Goal: Complete application form

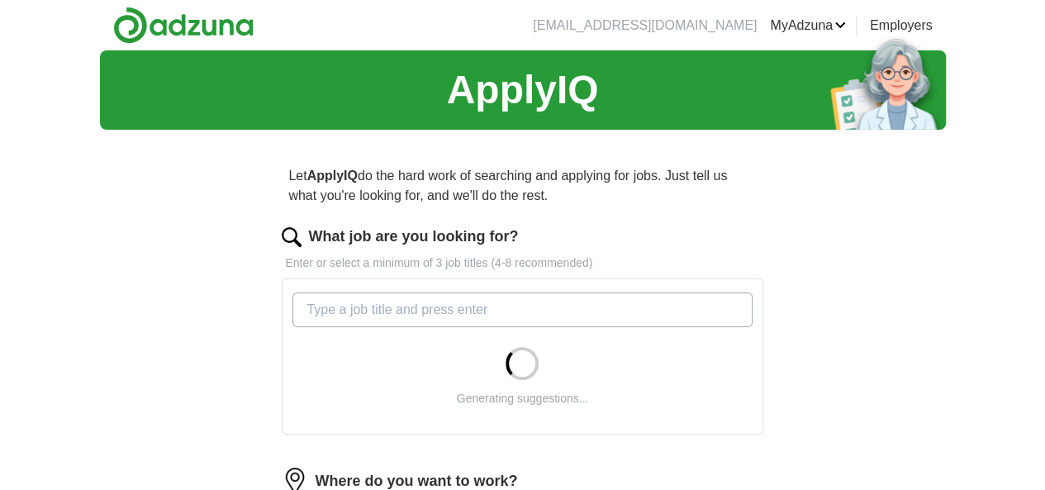
click at [612, 308] on input "What job are you looking for?" at bounding box center [523, 310] width 460 height 35
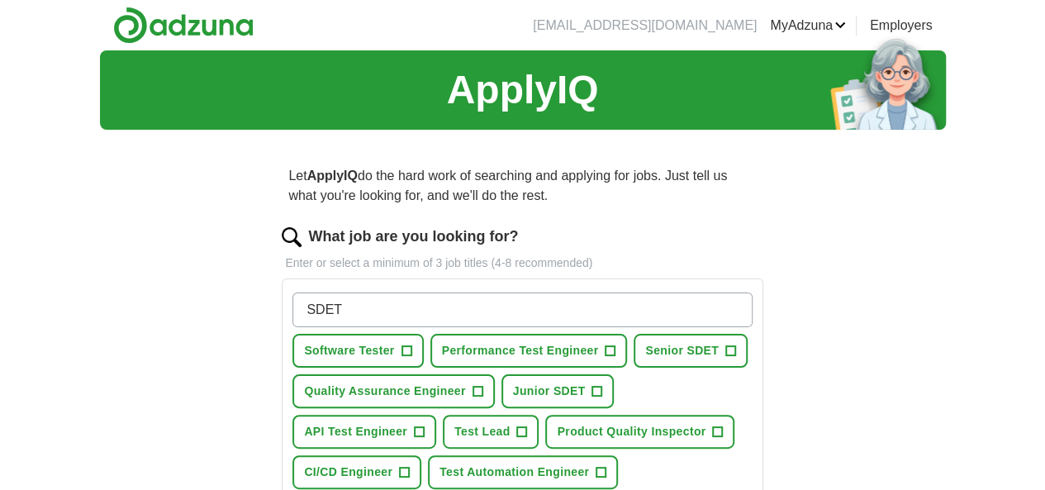
type input "SDET"
click at [412, 347] on span "+" at bounding box center [407, 351] width 10 height 13
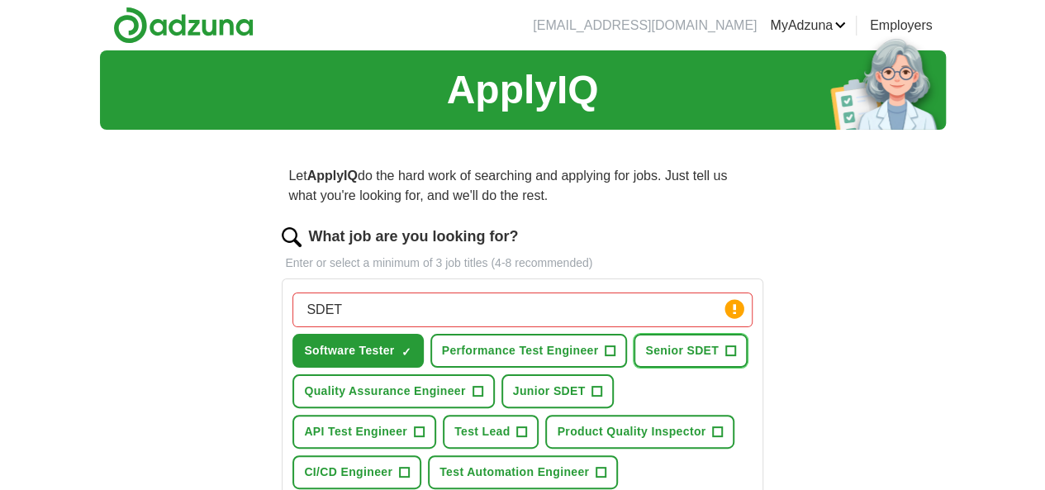
click at [726, 358] on span "+" at bounding box center [731, 351] width 10 height 13
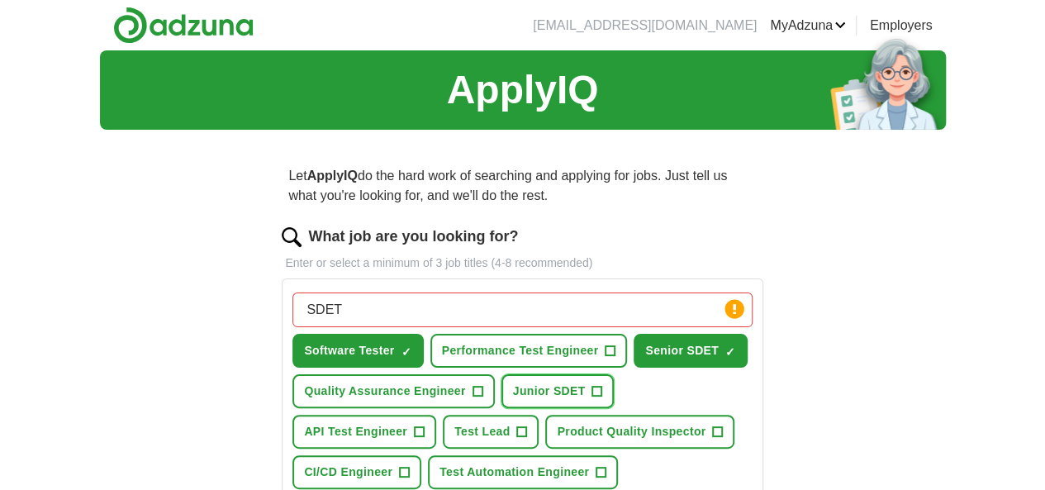
click at [593, 398] on span "+" at bounding box center [598, 391] width 10 height 13
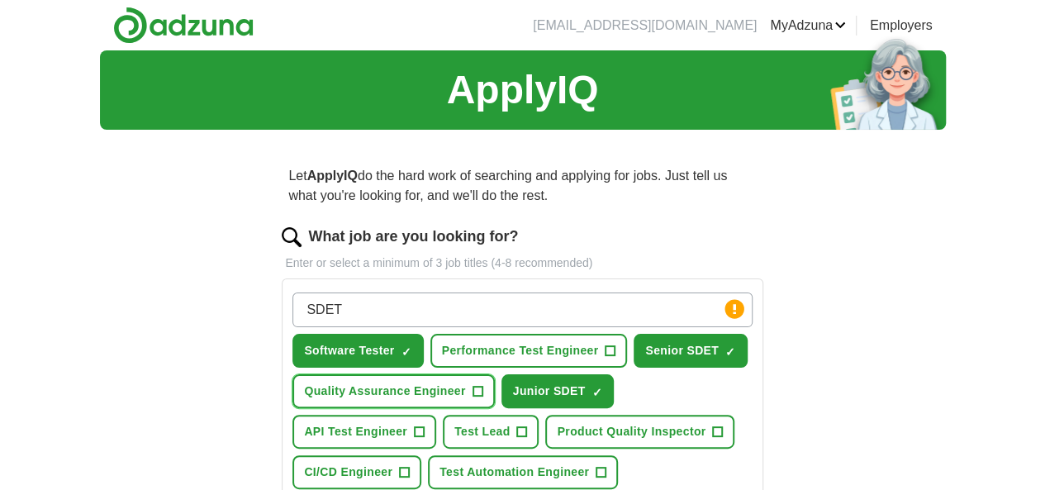
click at [465, 390] on span "Quality Assurance Engineer" at bounding box center [384, 391] width 161 height 17
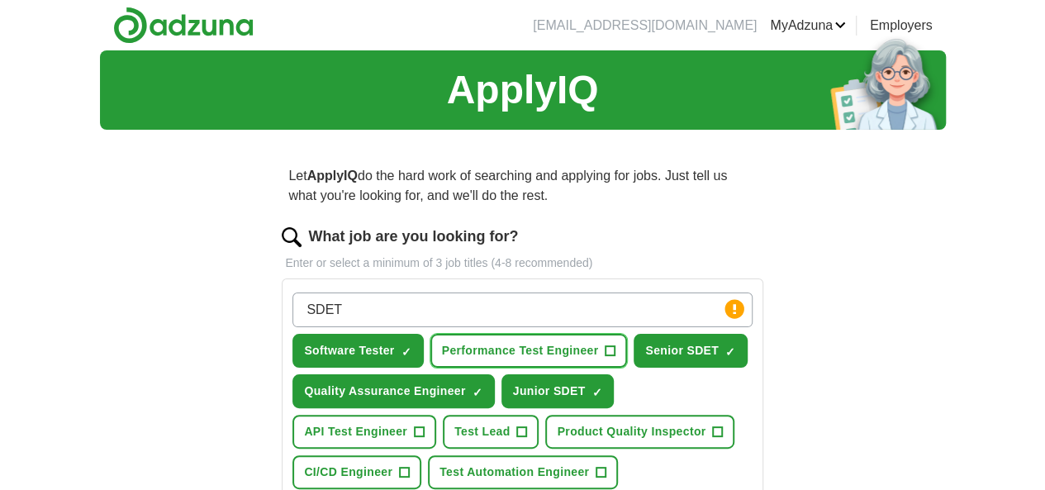
click at [599, 346] on span "Performance Test Engineer" at bounding box center [520, 350] width 157 height 17
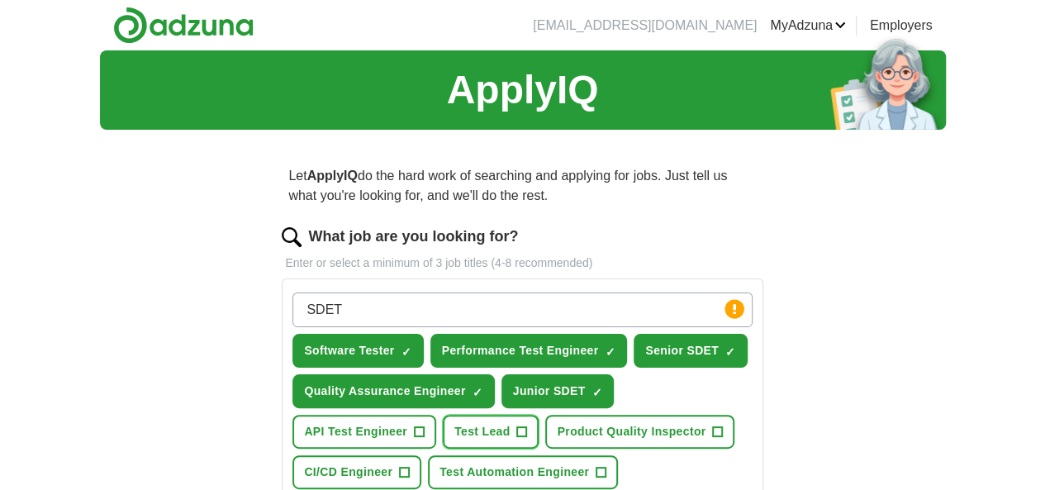
click at [510, 426] on span "Test Lead" at bounding box center [482, 431] width 55 height 17
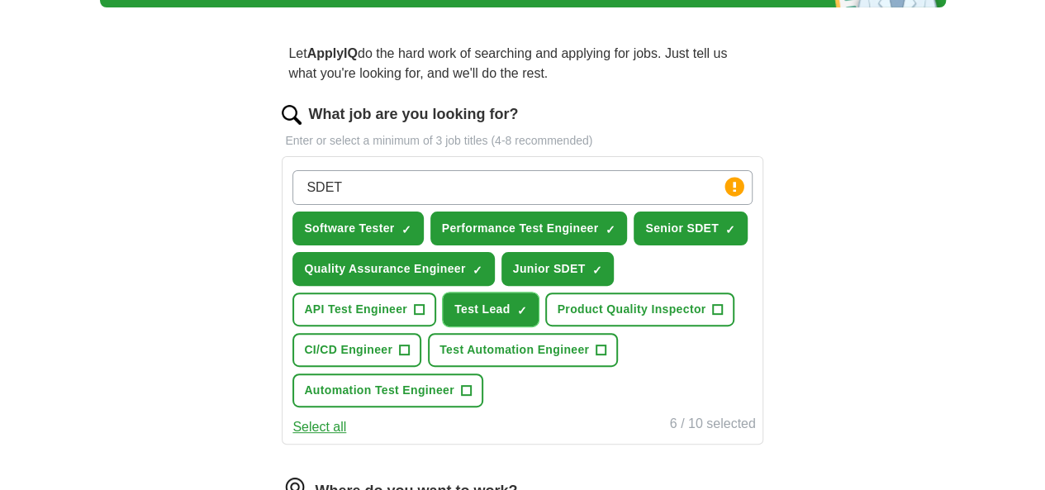
scroll to position [126, 0]
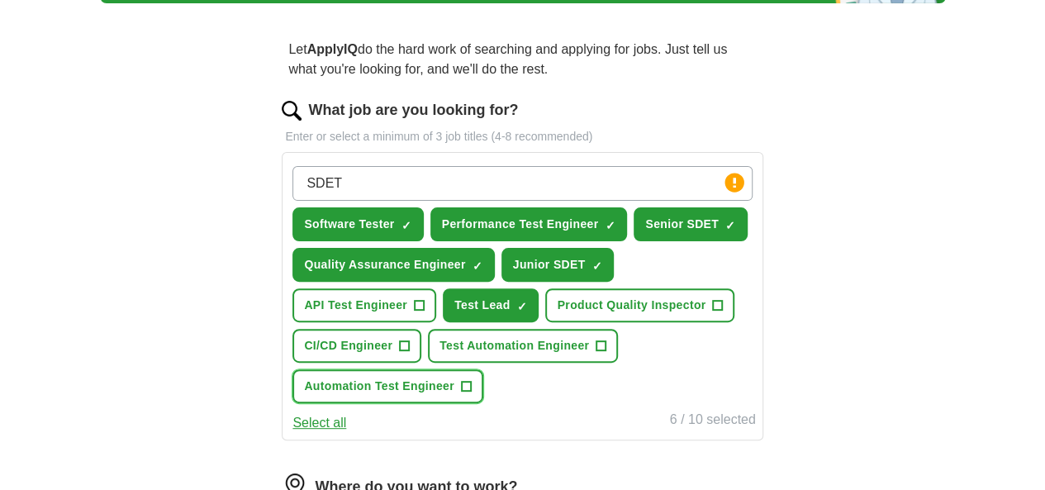
click at [404, 395] on span "Automation Test Engineer" at bounding box center [379, 386] width 150 height 17
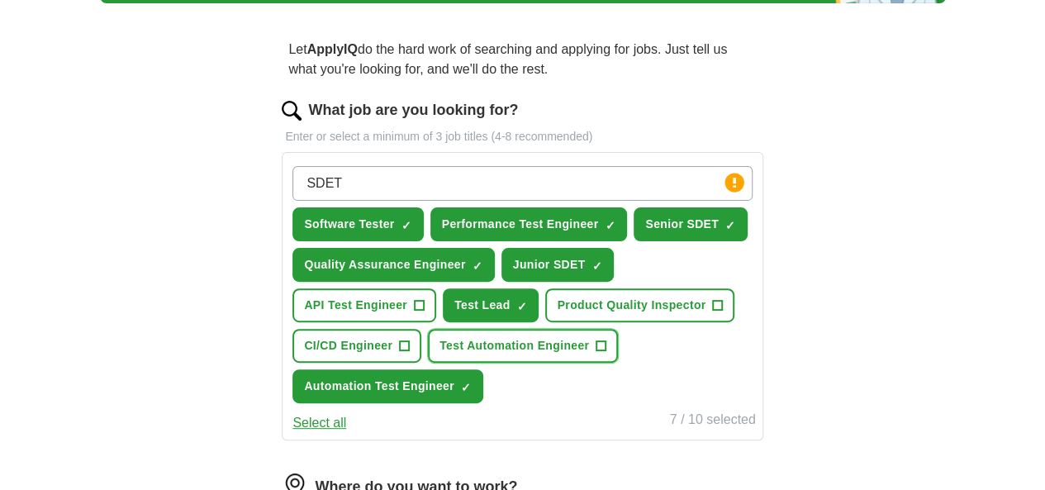
click at [440, 355] on span "Test Automation Engineer" at bounding box center [515, 345] width 150 height 17
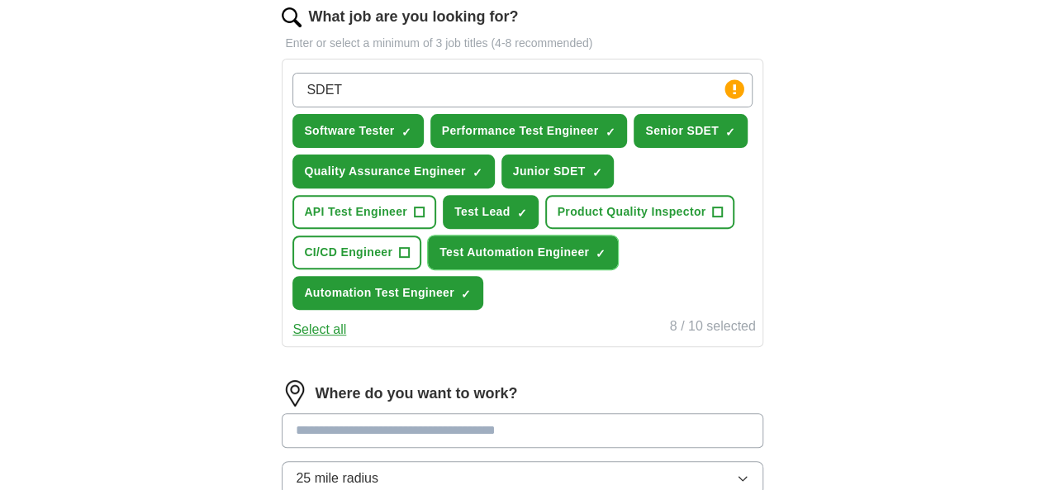
scroll to position [218, 0]
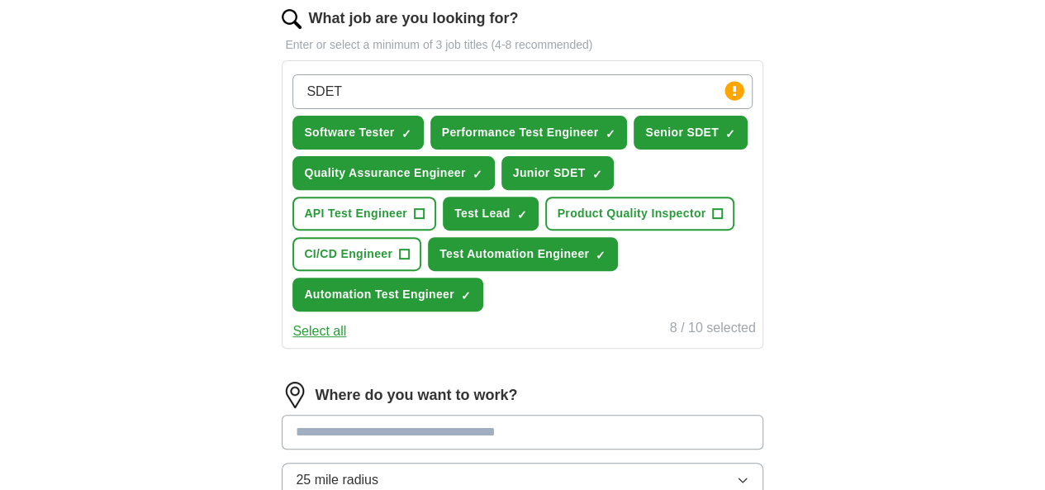
click at [510, 81] on input "SDET" at bounding box center [523, 91] width 460 height 35
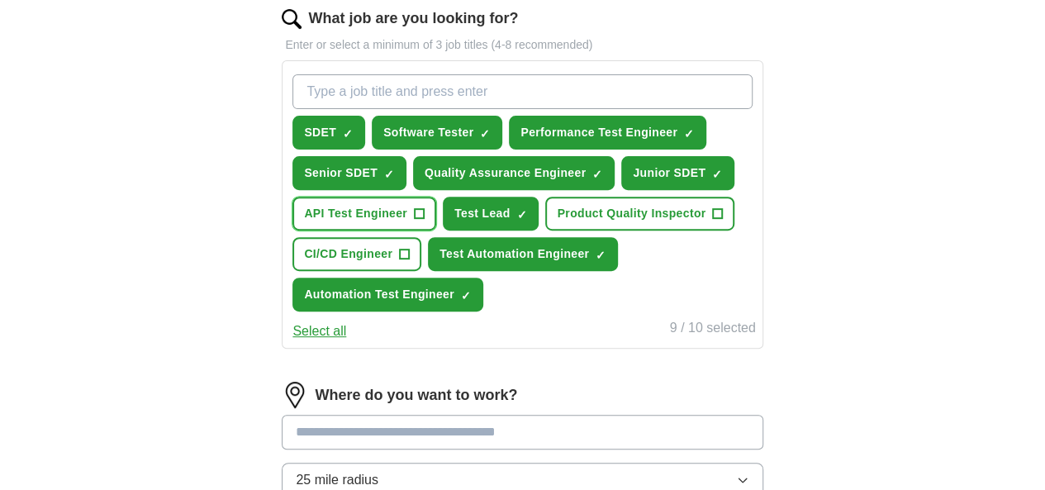
click at [436, 231] on button "API Test Engineer +" at bounding box center [365, 214] width 144 height 34
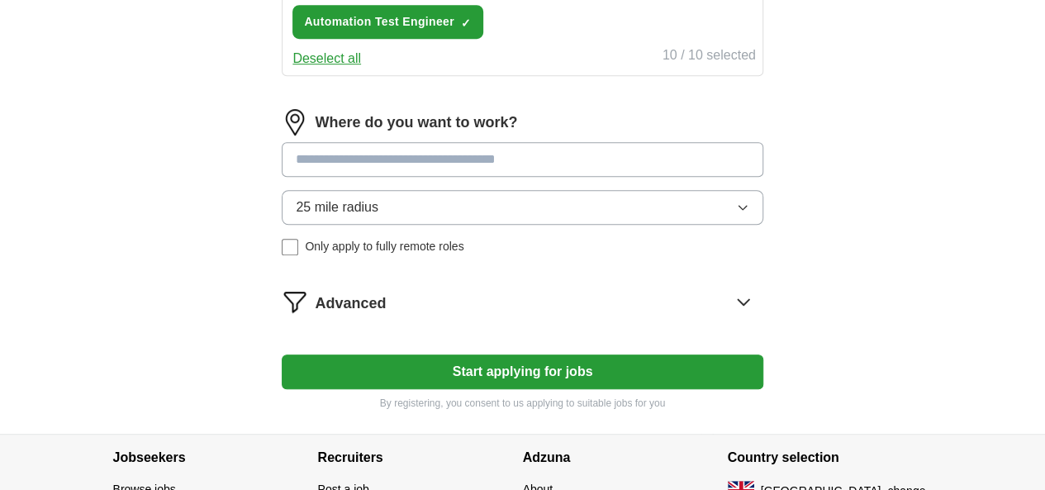
scroll to position [498, 0]
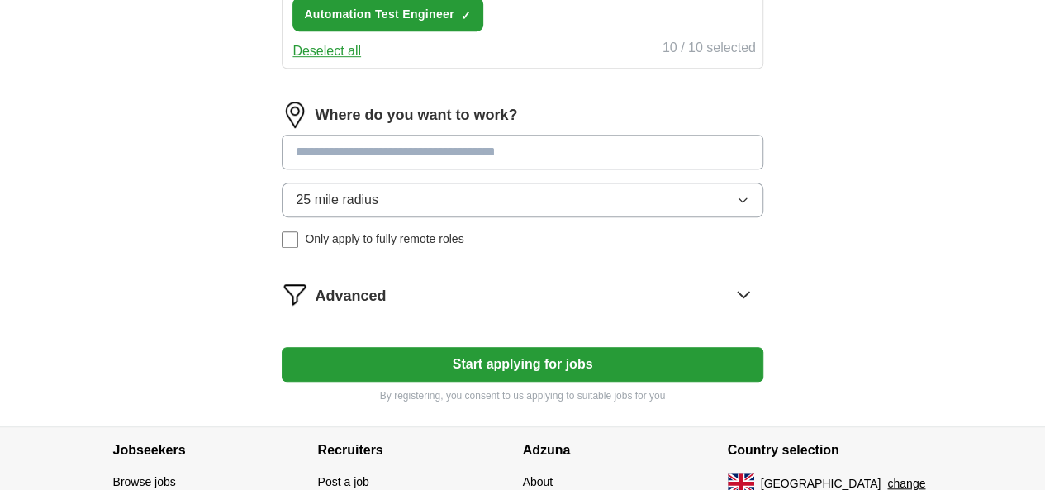
click at [653, 169] on input at bounding box center [522, 152] width 481 height 35
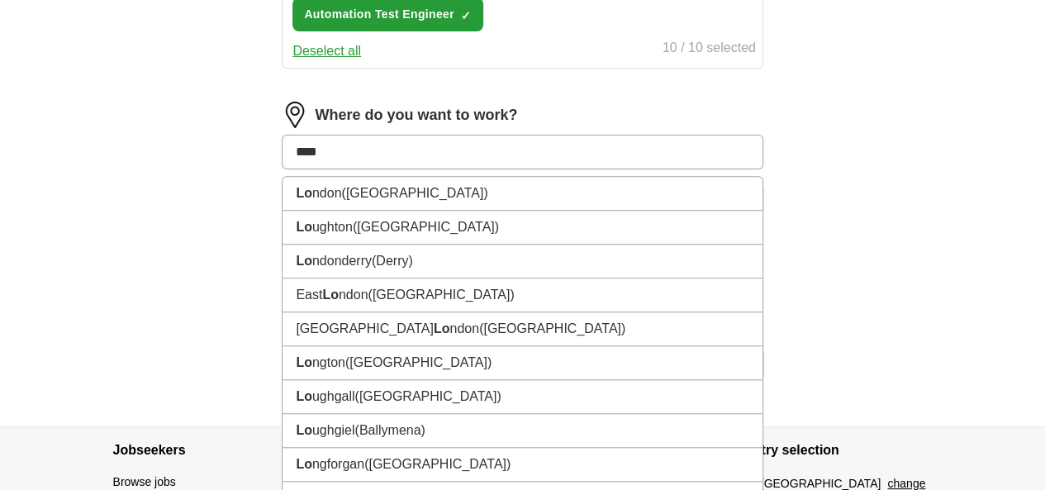
type input "*****"
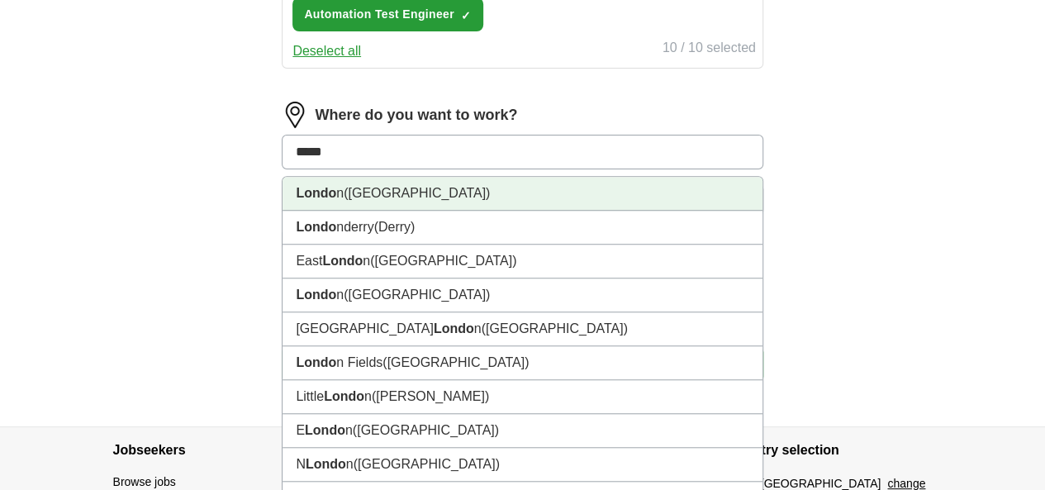
click at [444, 211] on li "Londo n (UK)" at bounding box center [522, 194] width 479 height 34
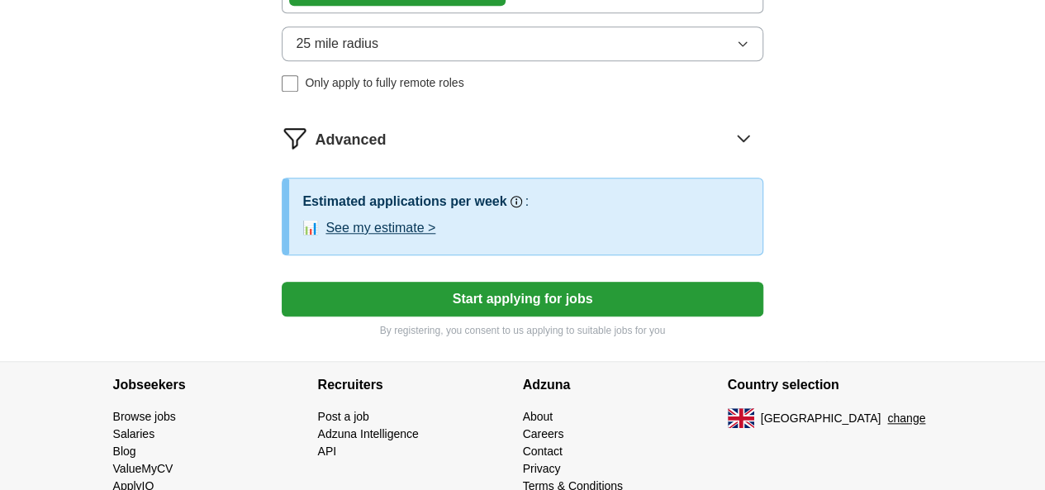
scroll to position [669, 0]
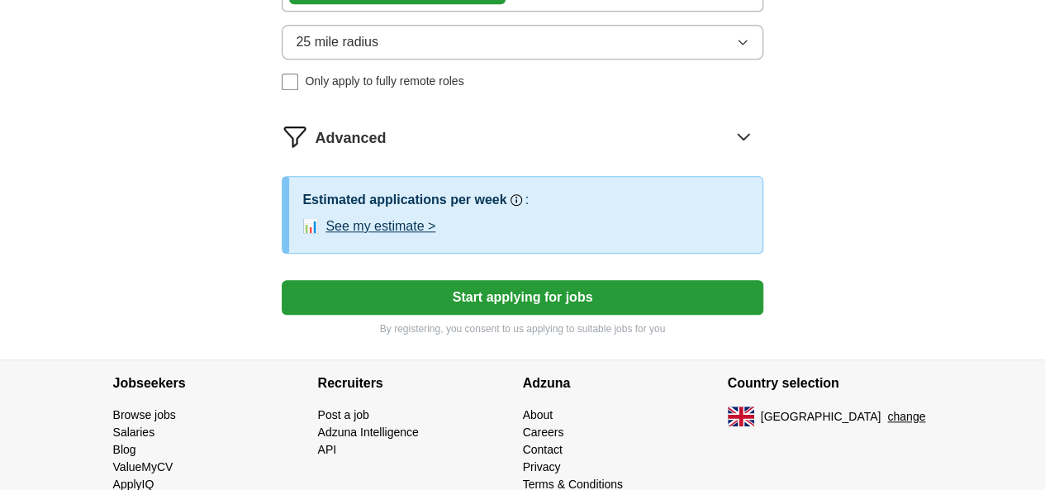
click at [502, 315] on button "Start applying for jobs" at bounding box center [522, 297] width 481 height 35
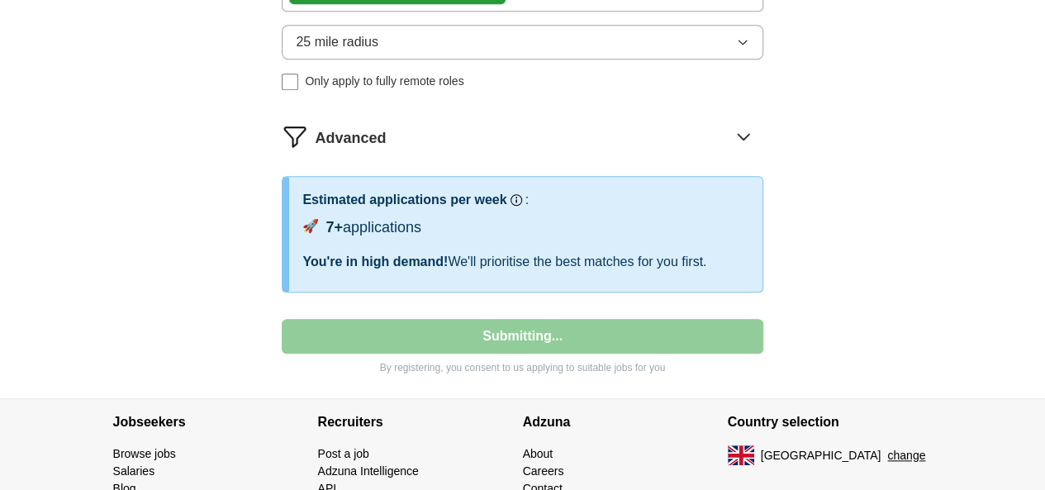
select select "**"
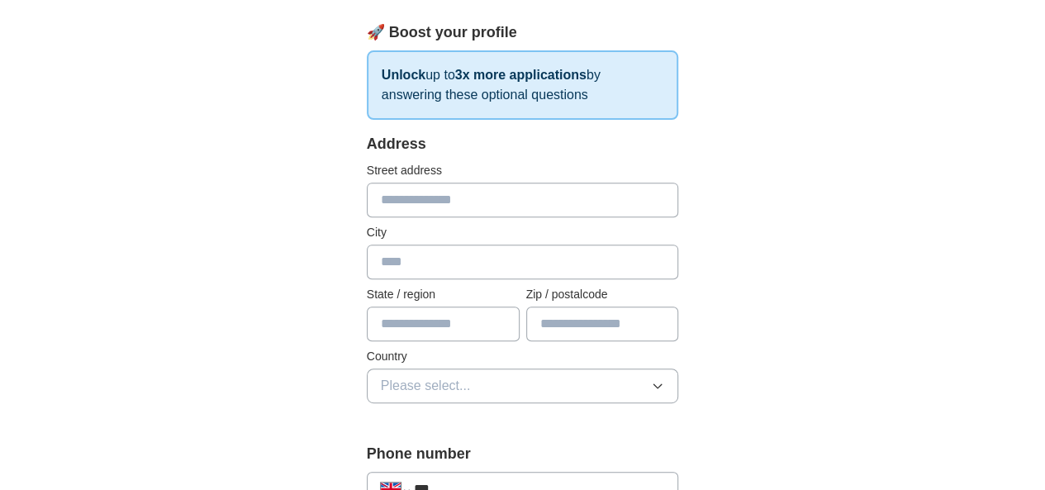
scroll to position [248, 0]
click at [443, 205] on input "text" at bounding box center [523, 198] width 312 height 35
type input "**********"
click at [458, 255] on input "text" at bounding box center [523, 260] width 312 height 35
type input "******"
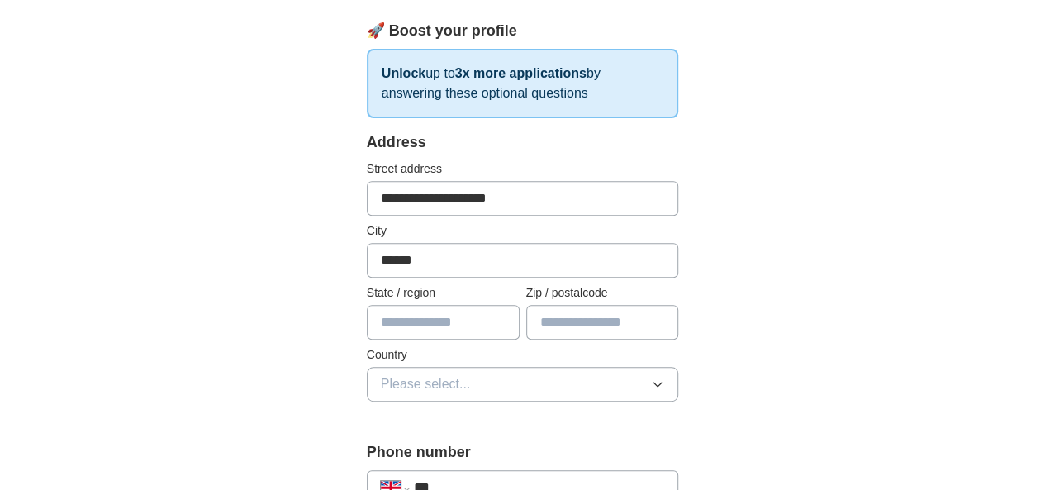
click at [506, 199] on input "**********" at bounding box center [523, 198] width 312 height 35
click at [410, 325] on input "text" at bounding box center [443, 322] width 153 height 35
type input "******"
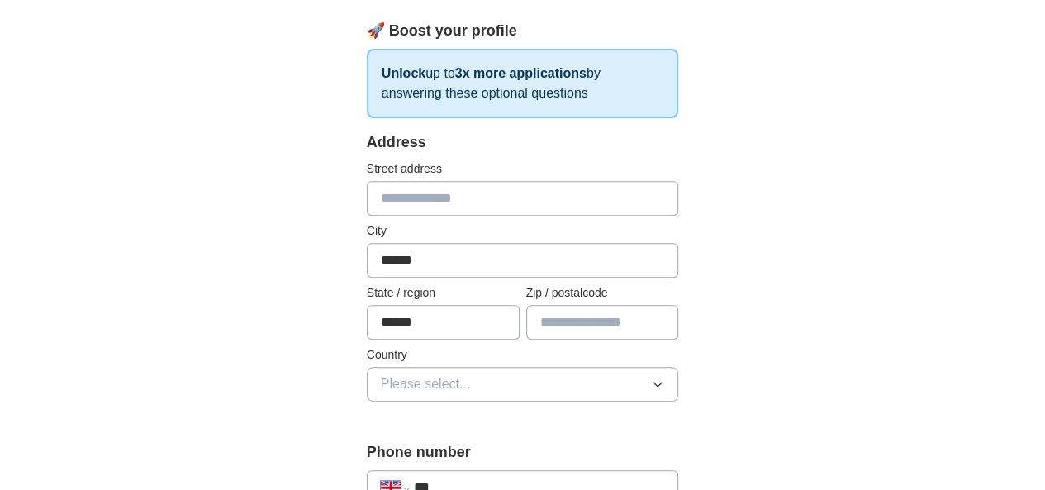
click at [670, 380] on button "Please select..." at bounding box center [523, 384] width 312 height 35
click at [660, 412] on div "[GEOGRAPHIC_DATA]" at bounding box center [523, 422] width 284 height 20
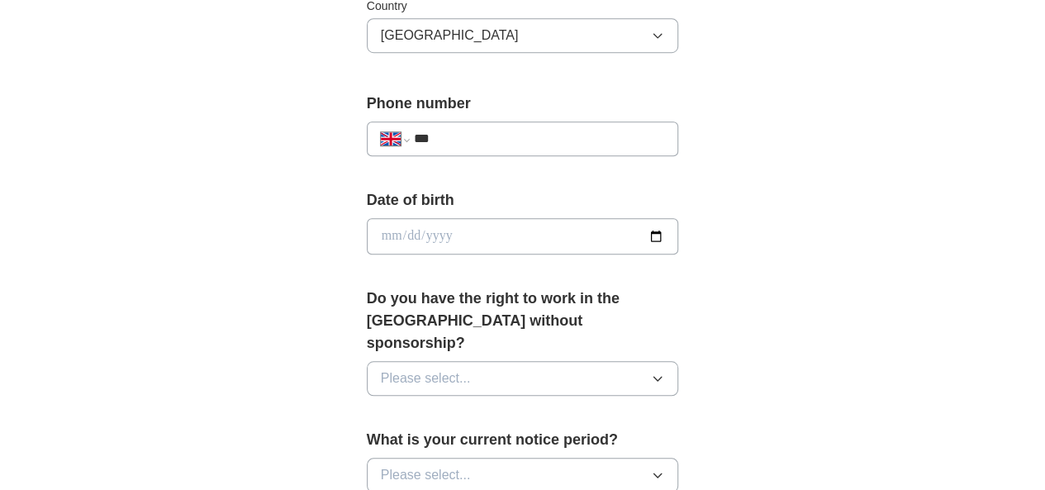
scroll to position [599, 0]
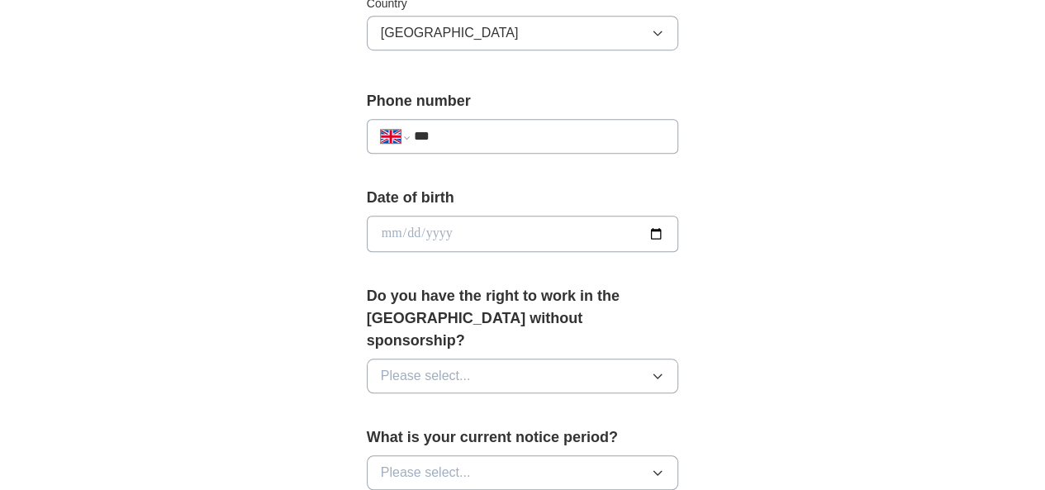
click at [602, 126] on input "***" at bounding box center [539, 136] width 251 height 20
type input "**********"
click at [735, 261] on div "**********" at bounding box center [523, 271] width 423 height 1455
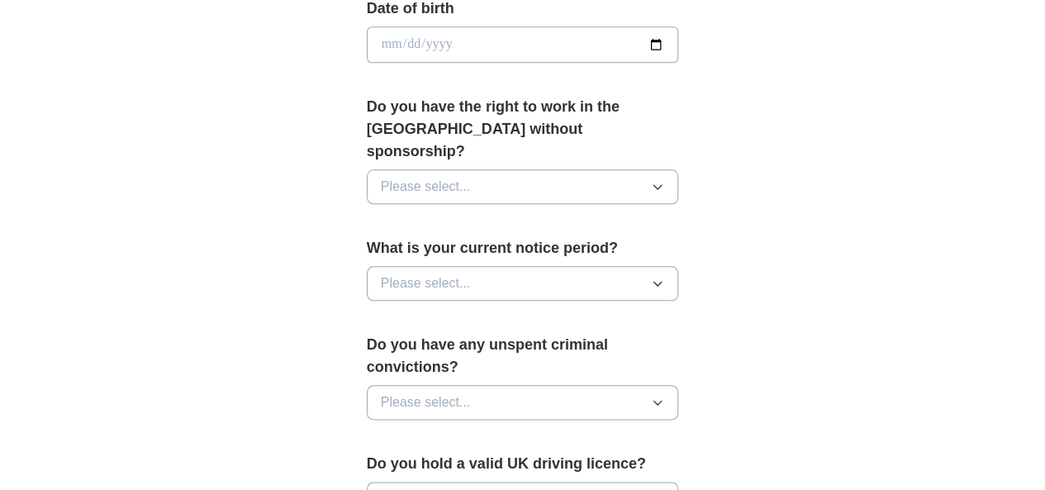
scroll to position [831, 0]
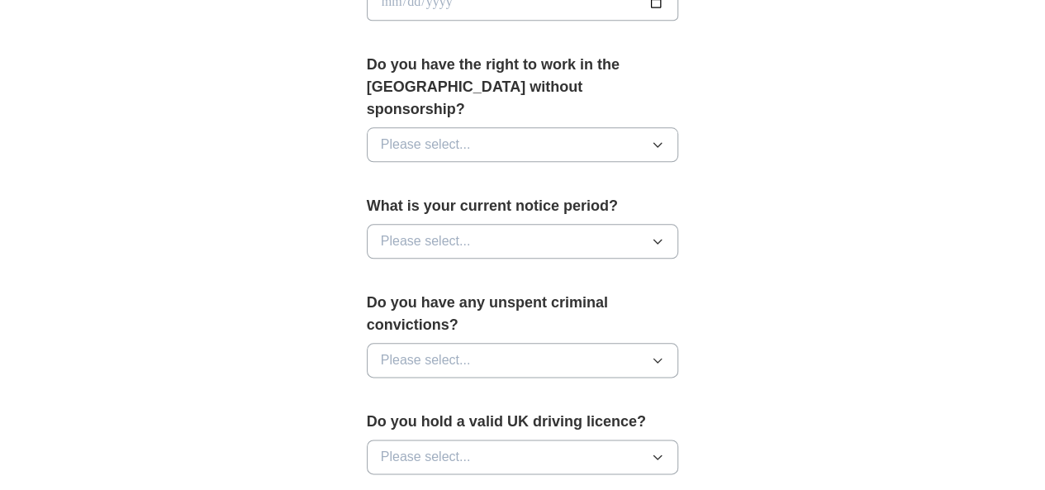
click at [574, 127] on button "Please select..." at bounding box center [523, 144] width 312 height 35
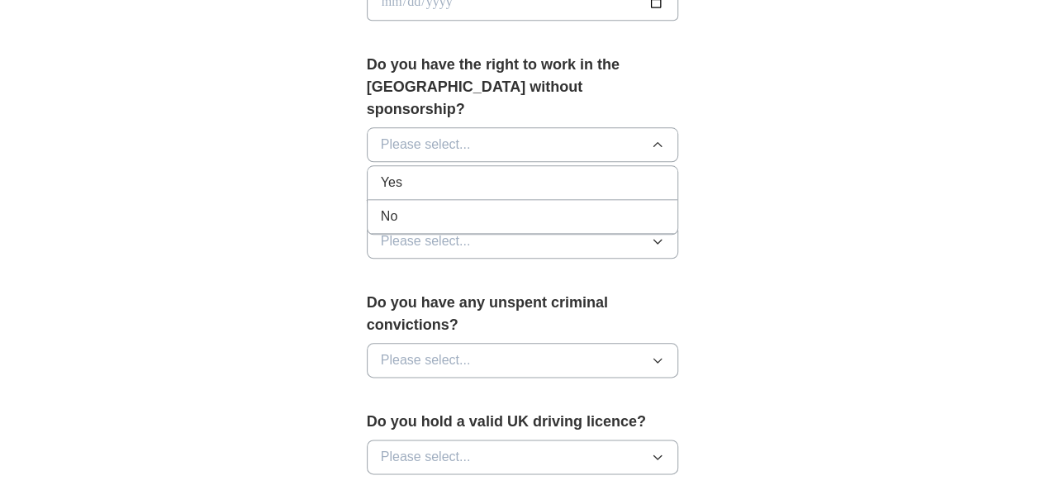
click at [516, 173] on div "Yes" at bounding box center [523, 183] width 284 height 20
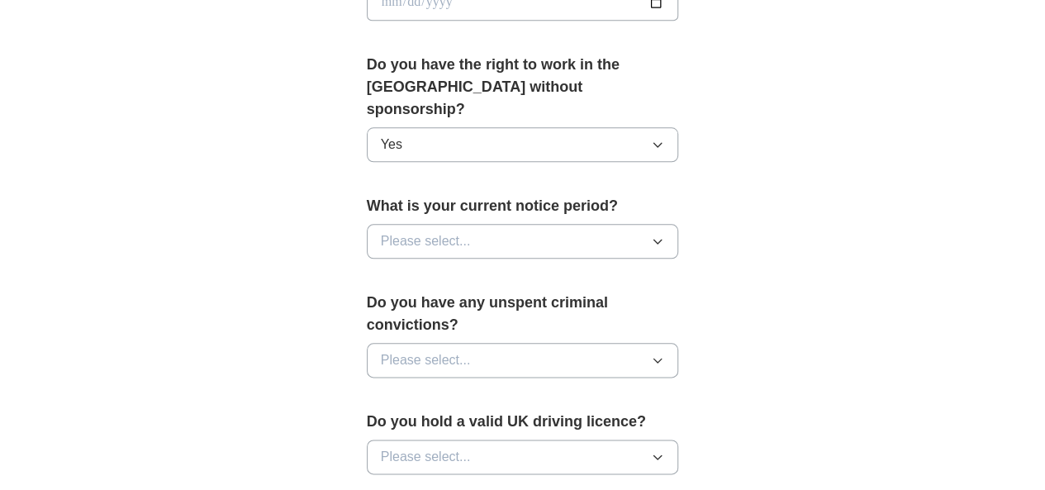
click at [545, 224] on button "Please select..." at bounding box center [523, 241] width 312 height 35
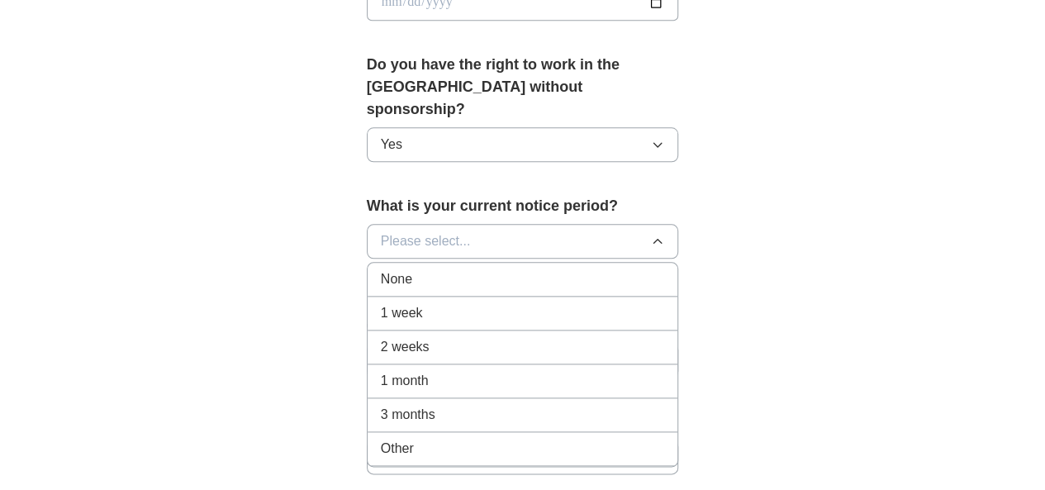
click at [538, 269] on div "None" at bounding box center [523, 279] width 284 height 20
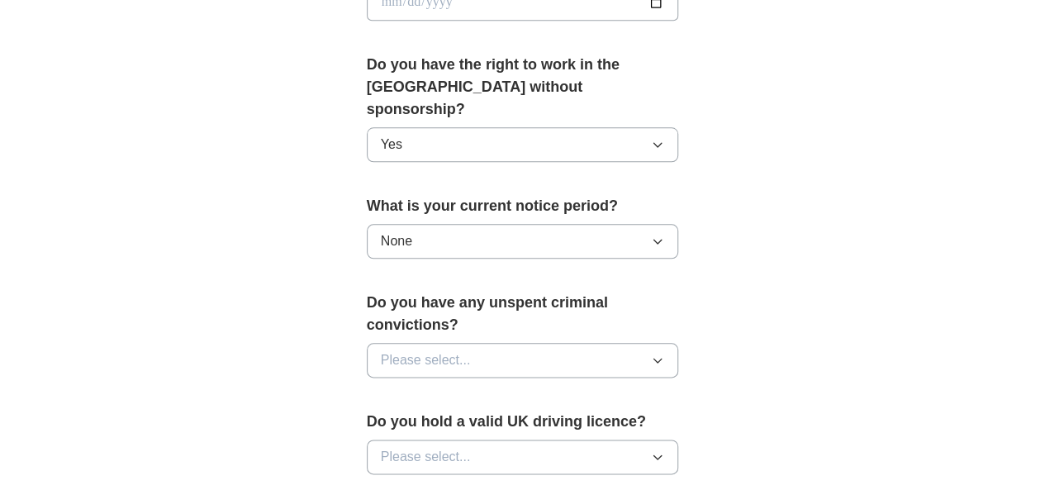
click at [664, 354] on icon "button" at bounding box center [657, 360] width 13 height 13
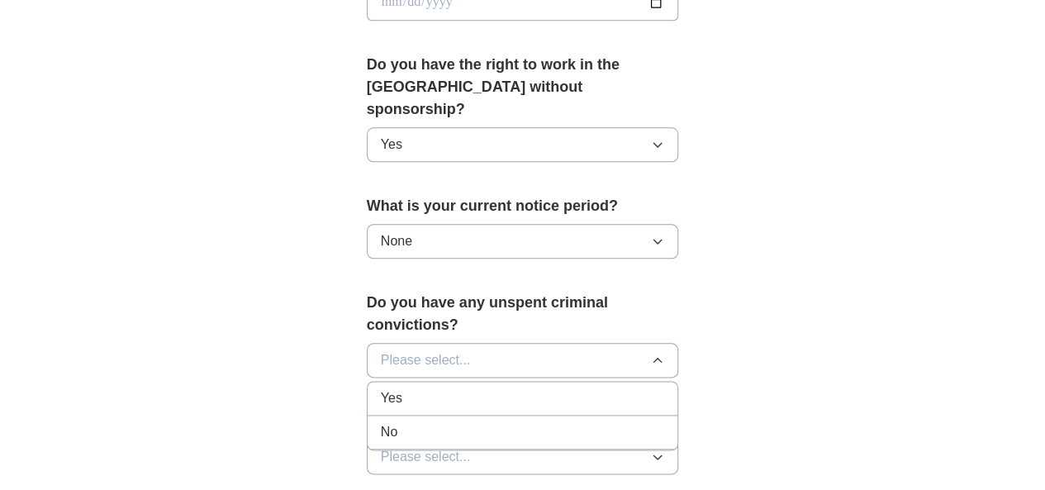
click at [664, 422] on div "No" at bounding box center [523, 432] width 284 height 20
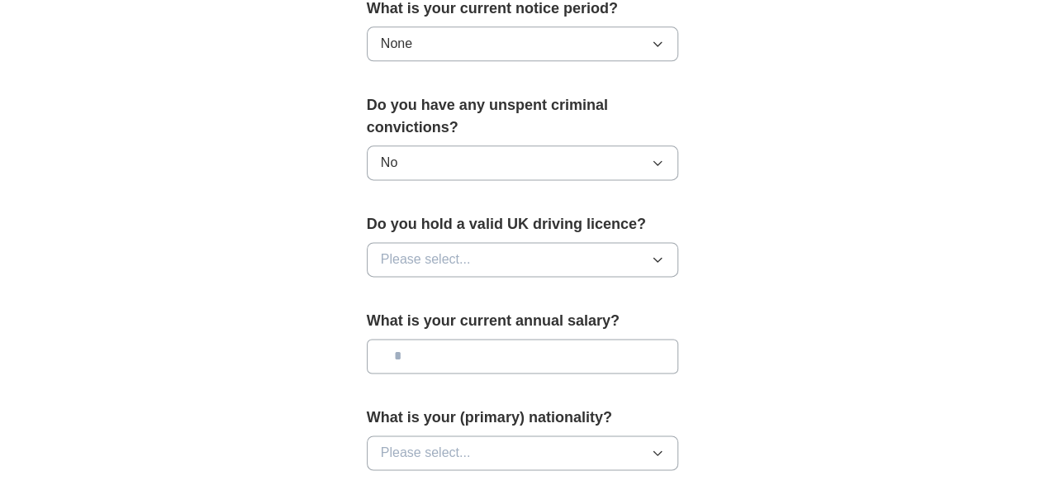
scroll to position [1045, 0]
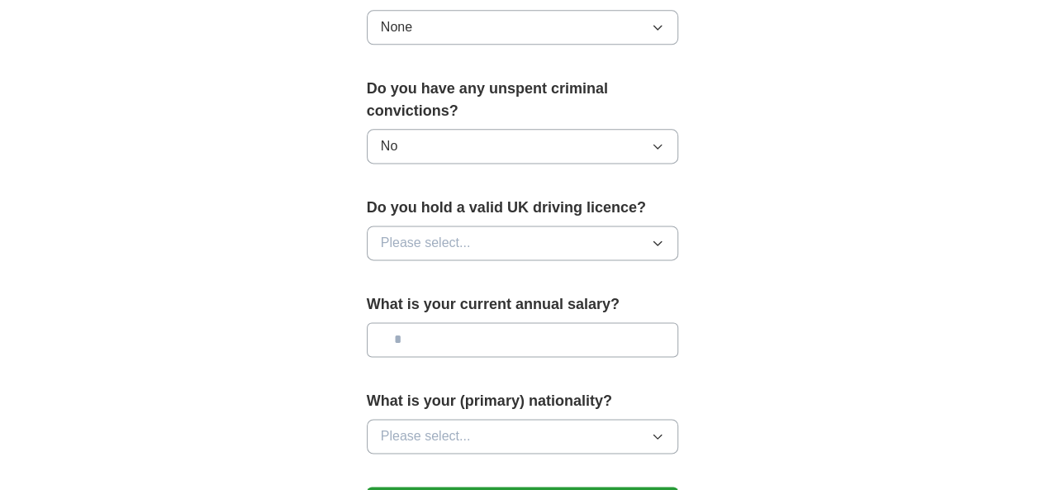
click at [601, 226] on button "Please select..." at bounding box center [523, 243] width 312 height 35
click at [549, 305] on div "No" at bounding box center [523, 315] width 284 height 20
click at [544, 322] on input "text" at bounding box center [523, 339] width 312 height 35
type input "*******"
click at [560, 419] on button "Please select..." at bounding box center [523, 436] width 312 height 35
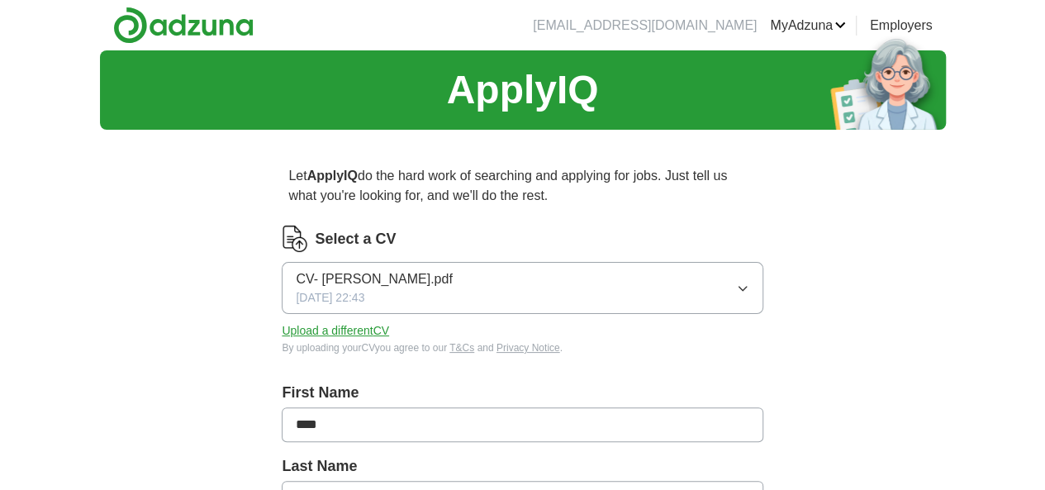
click at [564, 277] on button "CV- [PERSON_NAME].pdf [DATE] 22:43" at bounding box center [522, 288] width 481 height 52
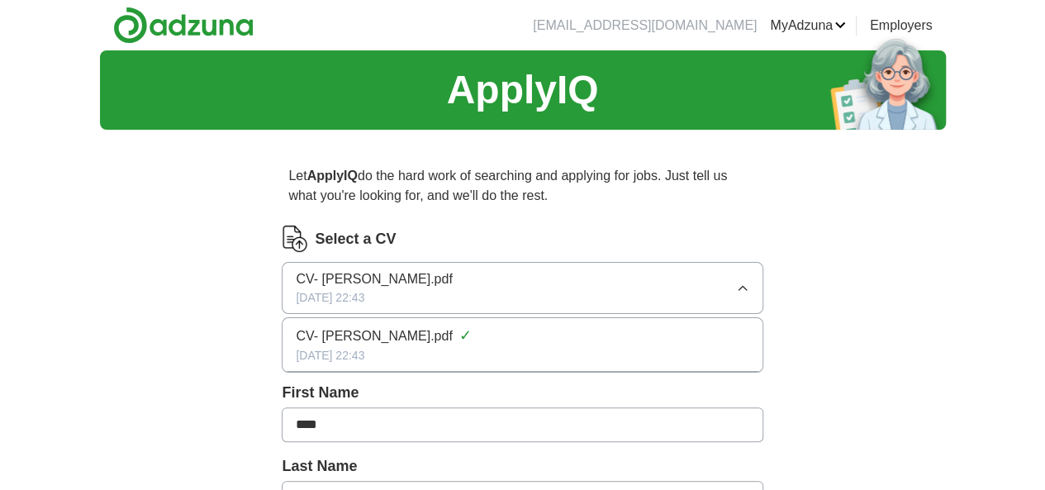
click at [698, 330] on div "CV- [PERSON_NAME].pdf ✓" at bounding box center [522, 336] width 453 height 22
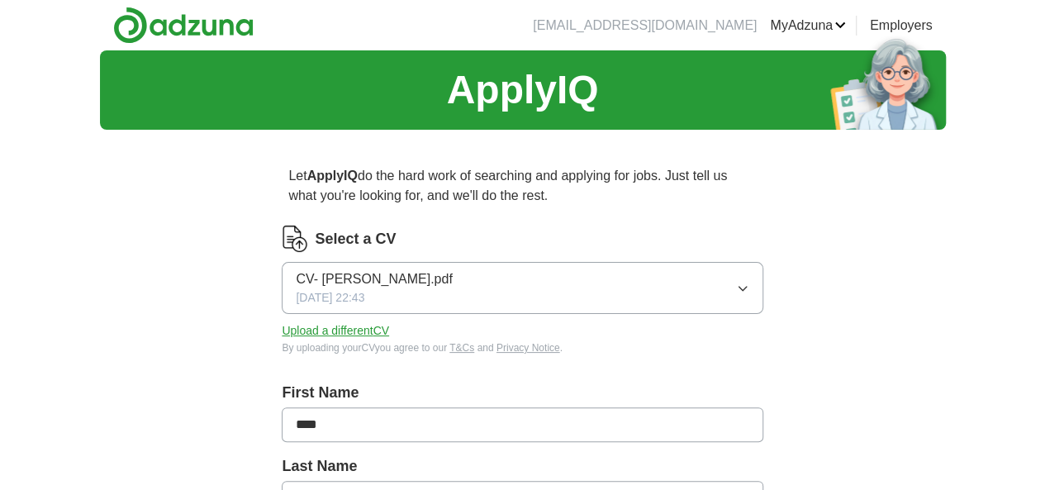
click at [389, 326] on button "Upload a different CV" at bounding box center [335, 330] width 107 height 17
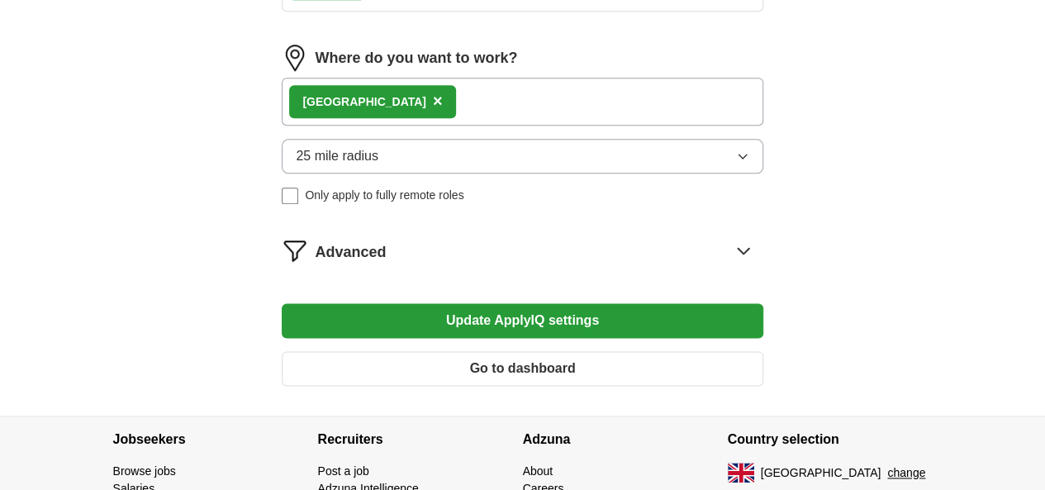
scroll to position [894, 0]
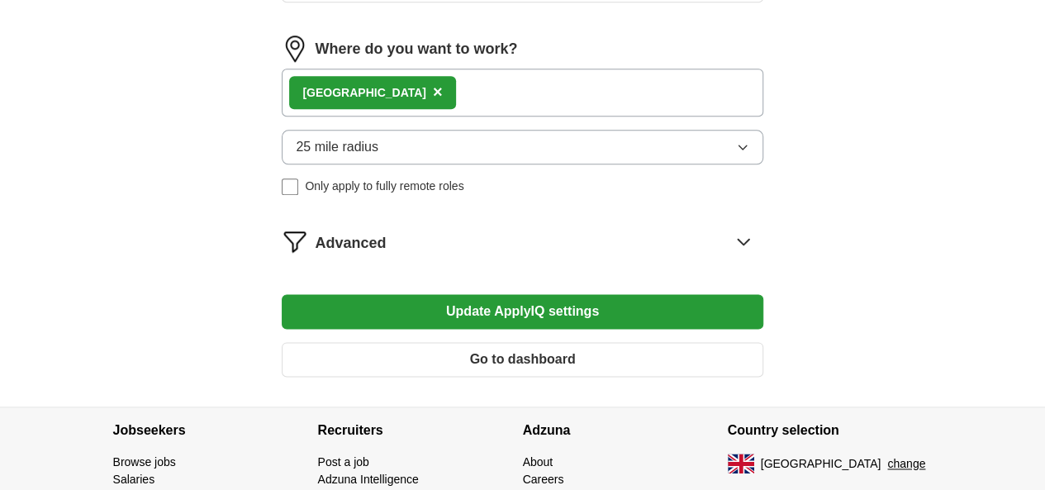
click at [562, 329] on button "Update ApplyIQ settings" at bounding box center [522, 311] width 481 height 35
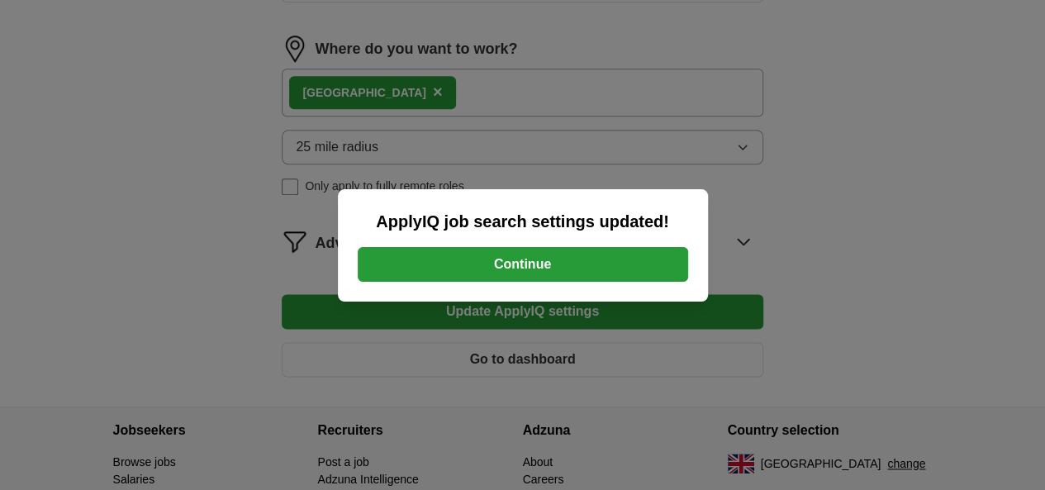
click at [514, 262] on button "Continue" at bounding box center [523, 264] width 331 height 35
